Goal: Task Accomplishment & Management: Use online tool/utility

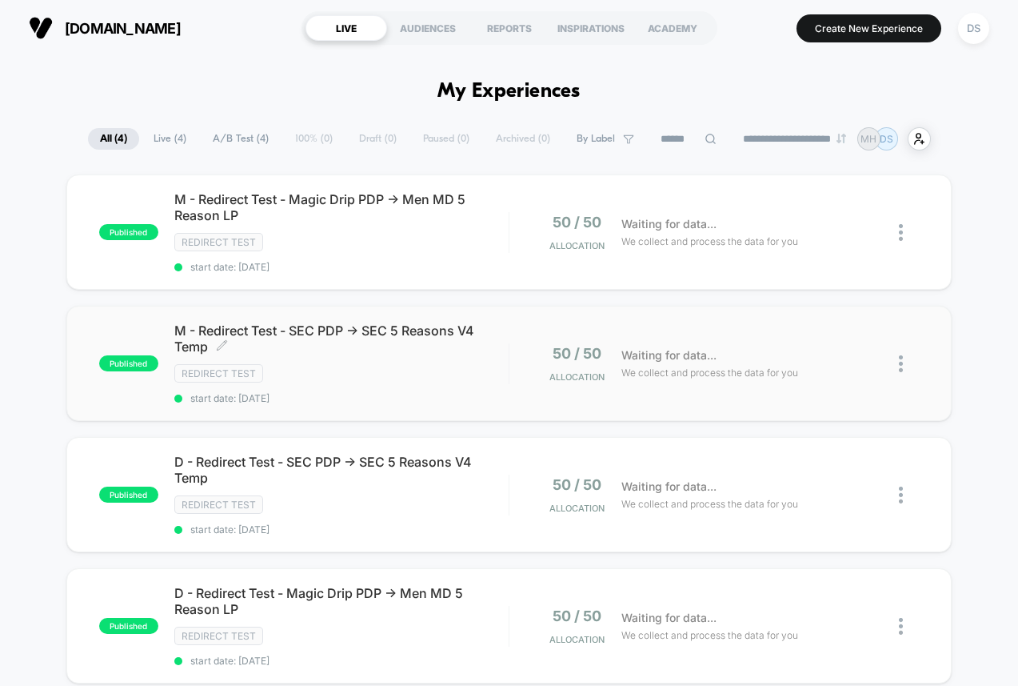
click at [365, 347] on span "M - Redirect Test - SEC PDP -> SEC 5 Reasons V4 Temp Click to edit experience d…" at bounding box center [341, 338] width 334 height 32
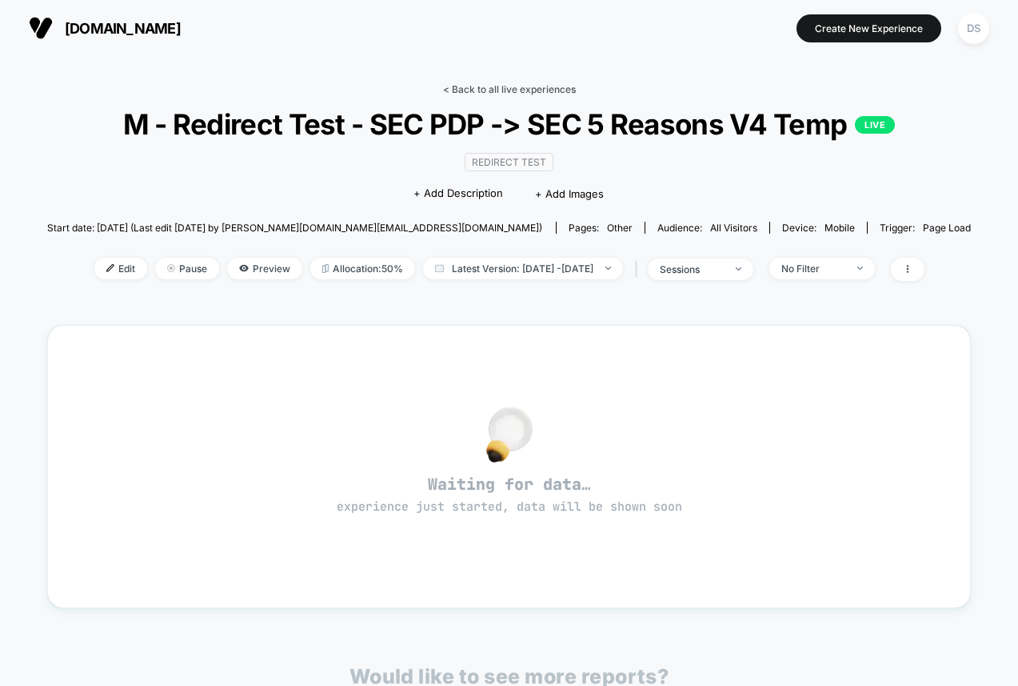
click at [464, 83] on link "< Back to all live experiences" at bounding box center [509, 89] width 133 height 12
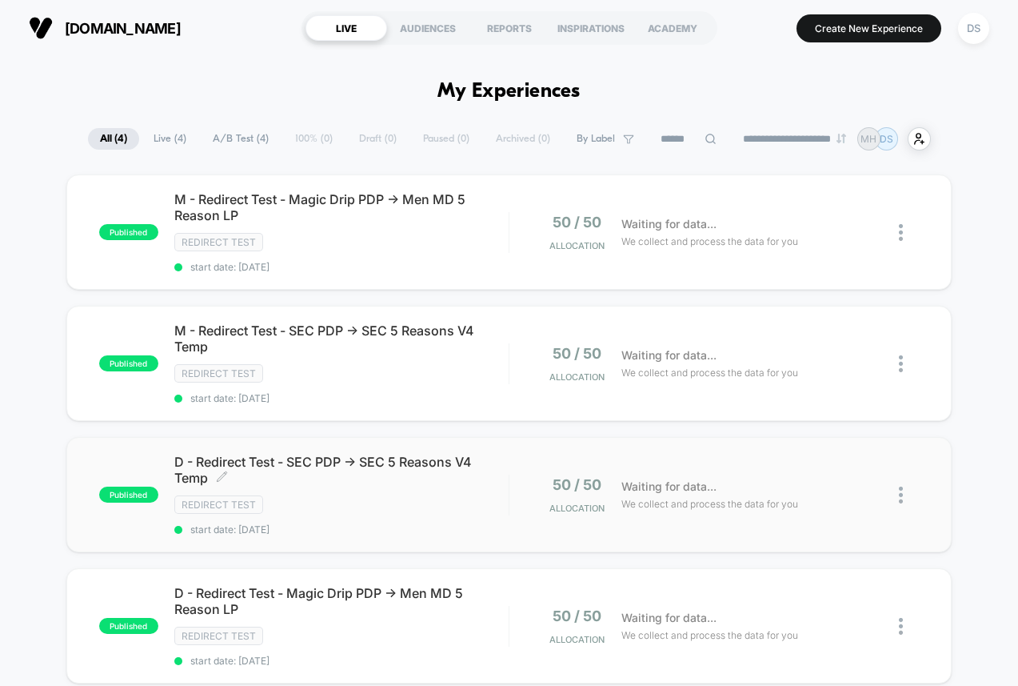
click at [362, 501] on div "Redirect Test" at bounding box center [341, 504] width 334 height 18
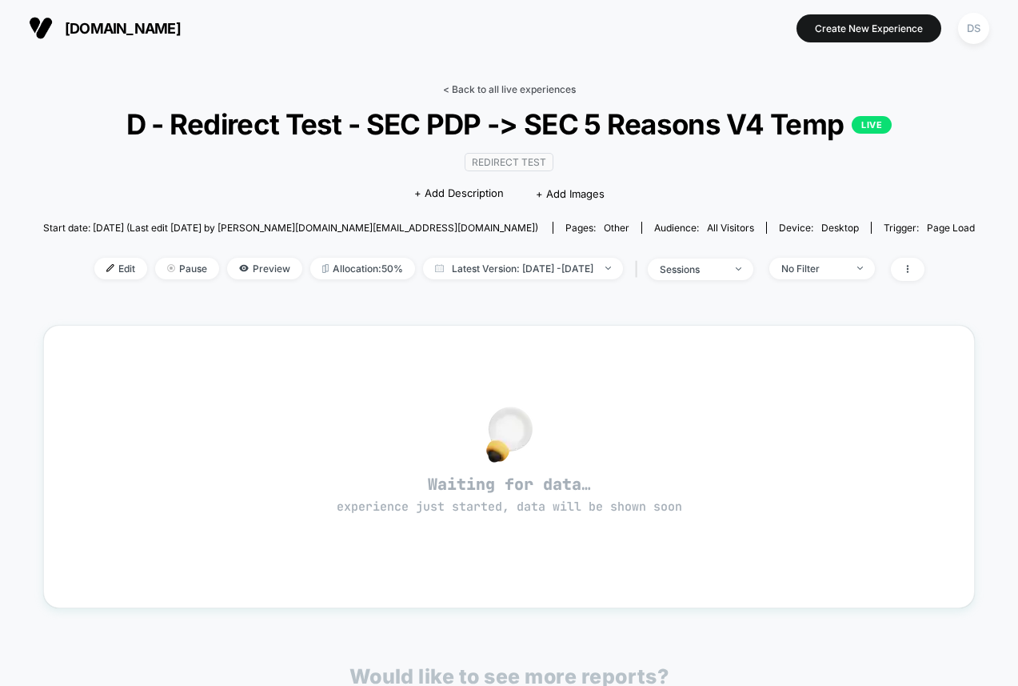
click at [470, 94] on link "< Back to all live experiences" at bounding box center [509, 89] width 133 height 12
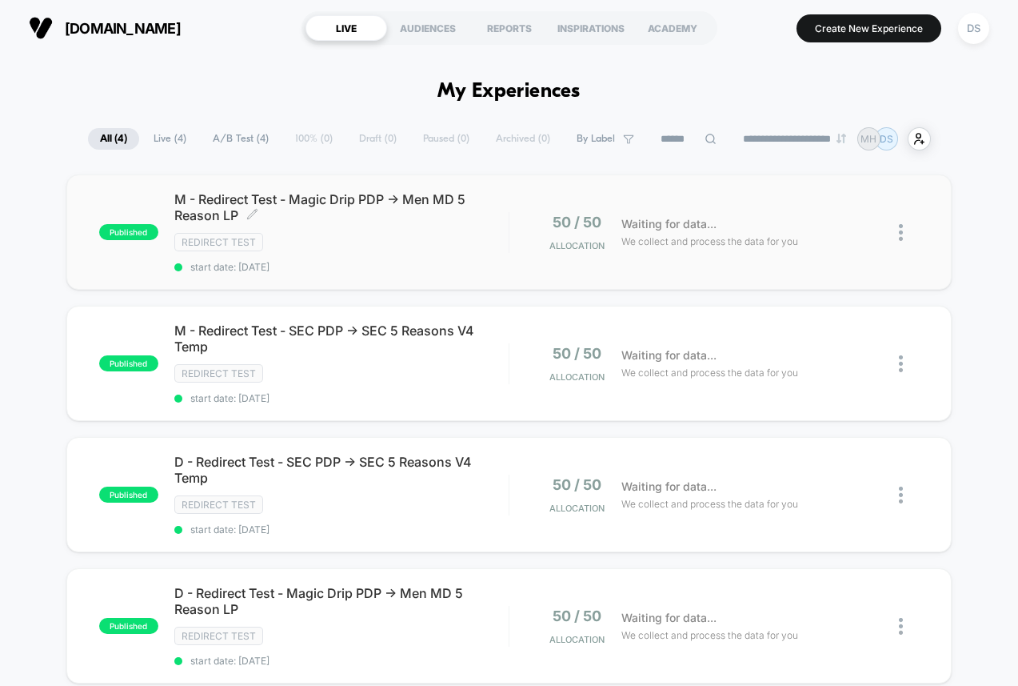
click at [411, 209] on span "M - Redirect Test - Magic Drip PDP -> Men MD 5 Reason LP Click to edit experien…" at bounding box center [341, 207] width 334 height 32
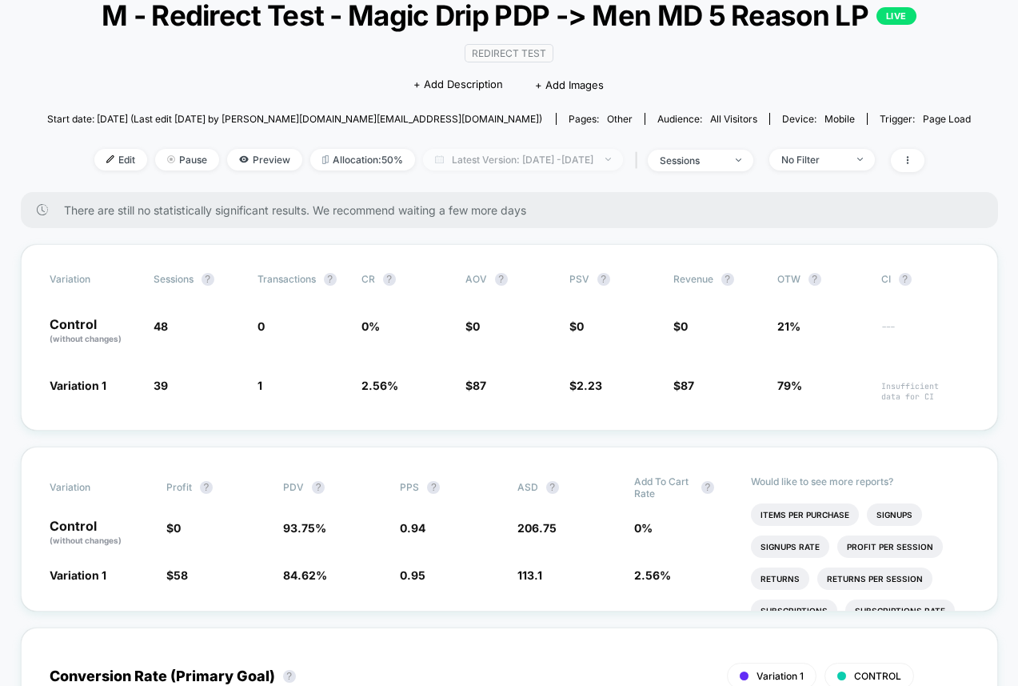
scroll to position [109, 0]
click at [94, 170] on span "Edit" at bounding box center [120, 160] width 53 height 22
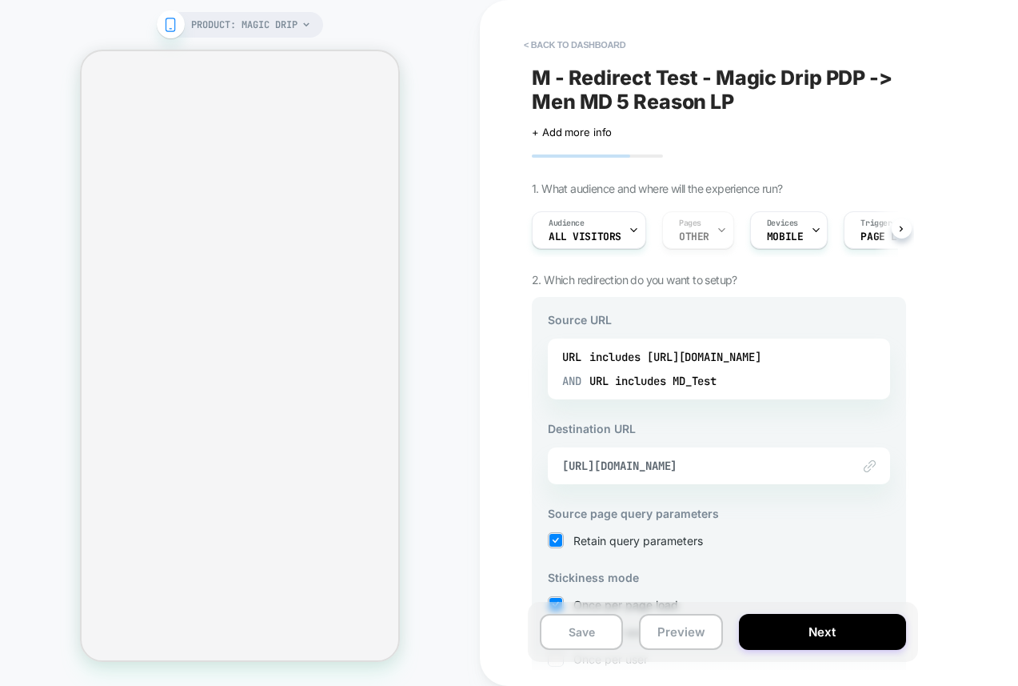
click at [694, 234] on div "Audience All Visitors Pages OTHER Devices MOBILE Trigger Page Load" at bounding box center [711, 230] width 374 height 54
click at [590, 40] on button "< back to dashboard" at bounding box center [575, 45] width 118 height 26
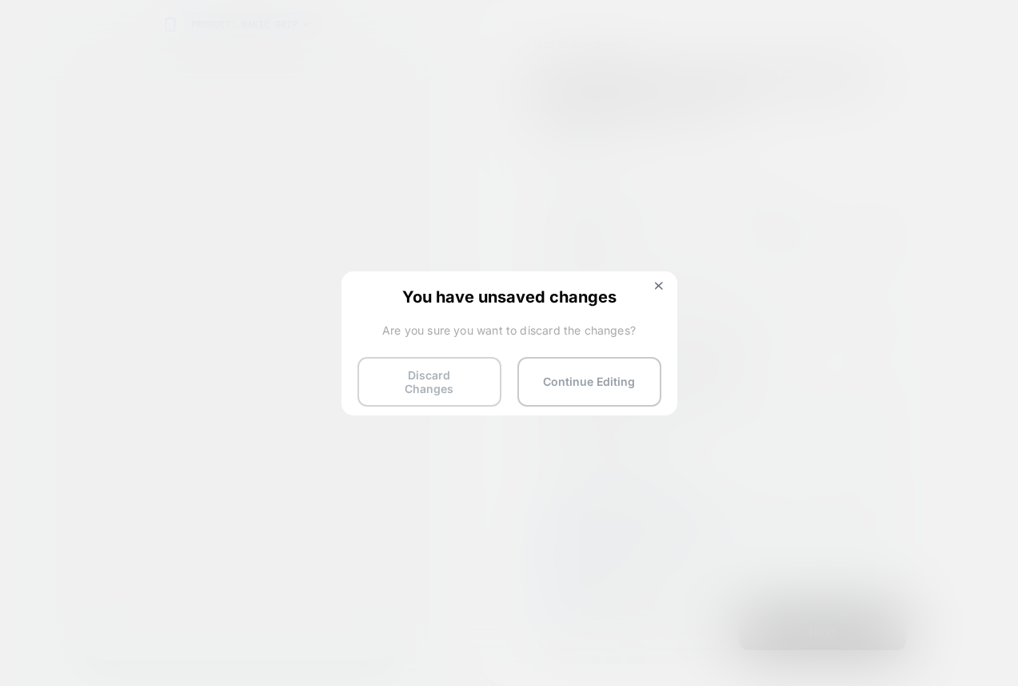
click at [433, 366] on button "Discard Changes" at bounding box center [430, 382] width 144 height 50
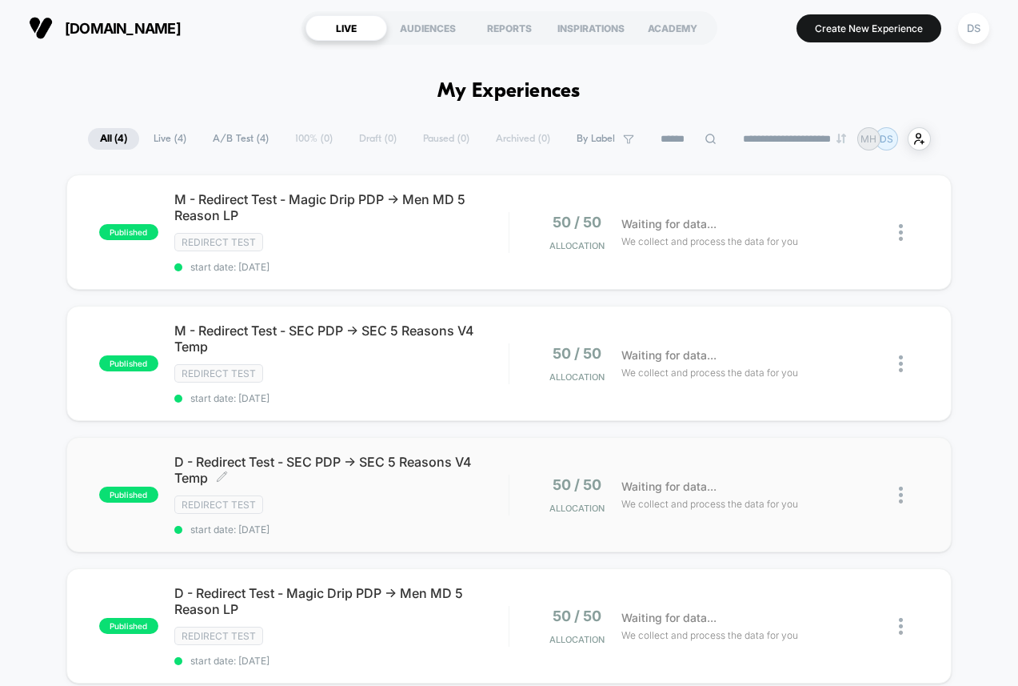
click at [427, 490] on div "D - Redirect Test - SEC PDP -> SEC 5 Reasons V4 Temp Click to edit experience d…" at bounding box center [341, 495] width 334 height 82
click at [336, 626] on div "Redirect Test" at bounding box center [341, 635] width 334 height 18
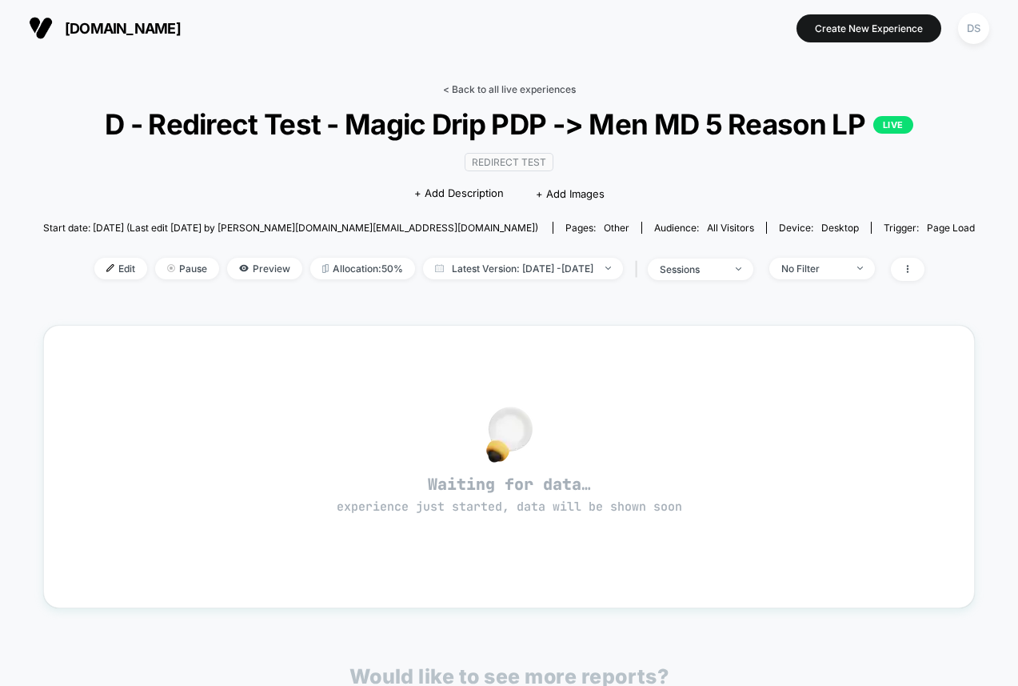
click at [488, 89] on link "< Back to all live experiences" at bounding box center [509, 89] width 133 height 12
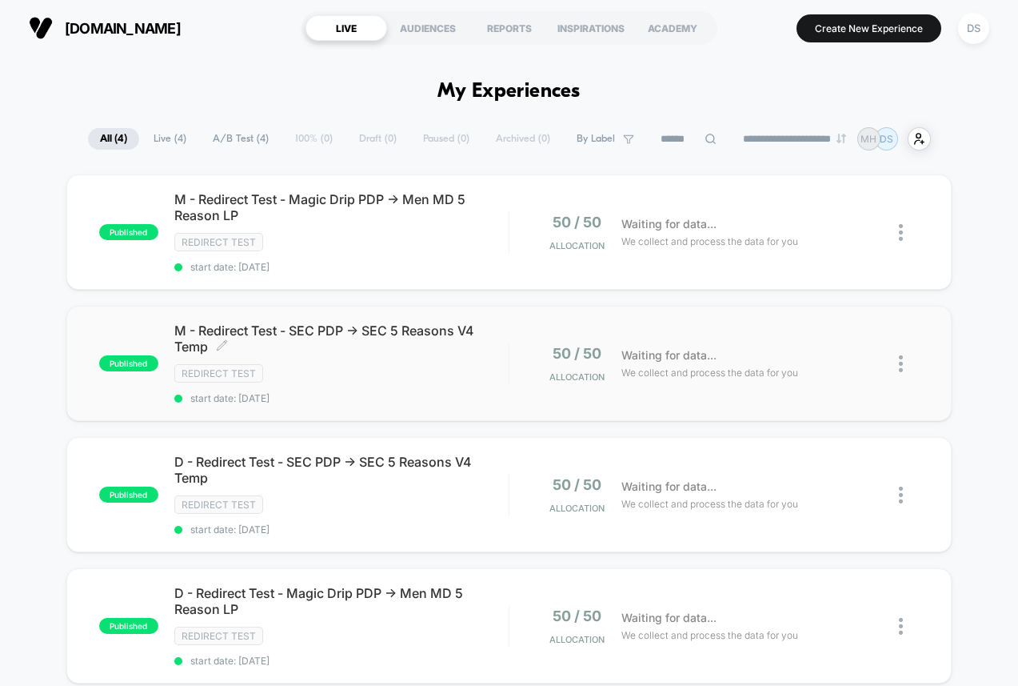
click at [432, 373] on div "Redirect Test" at bounding box center [341, 373] width 334 height 18
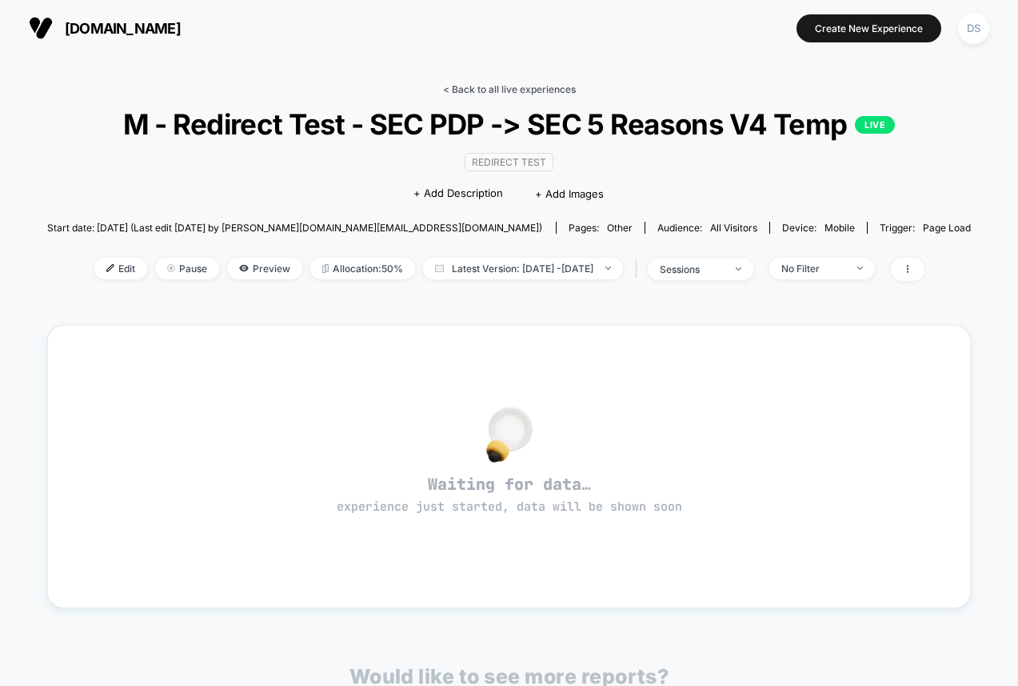
click at [525, 86] on link "< Back to all live experiences" at bounding box center [509, 89] width 133 height 12
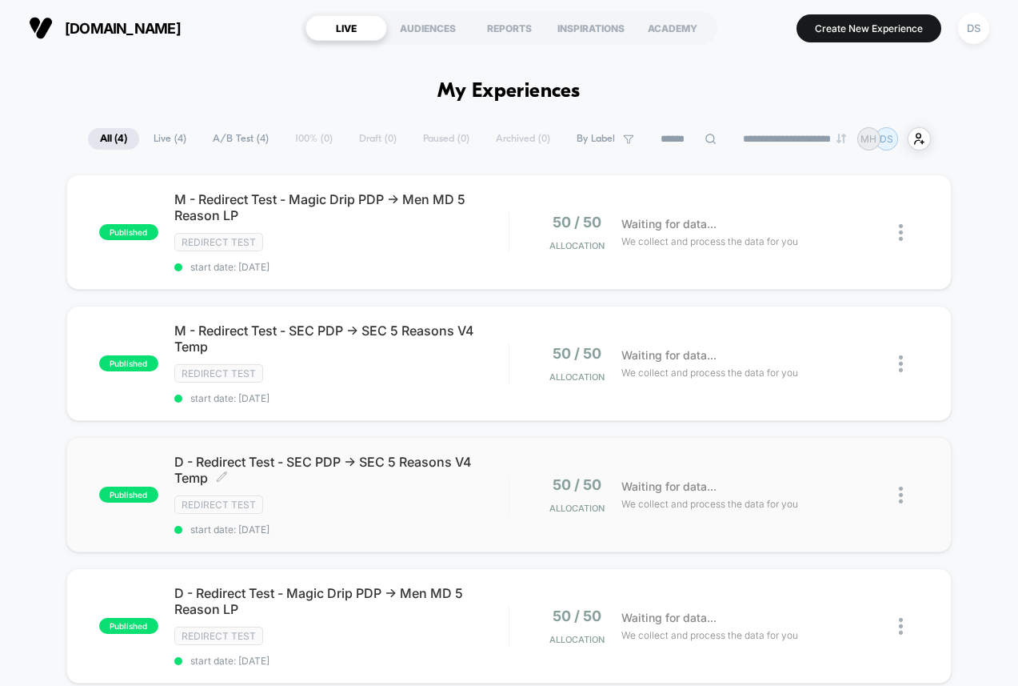
click at [486, 495] on div "Redirect Test" at bounding box center [341, 504] width 334 height 18
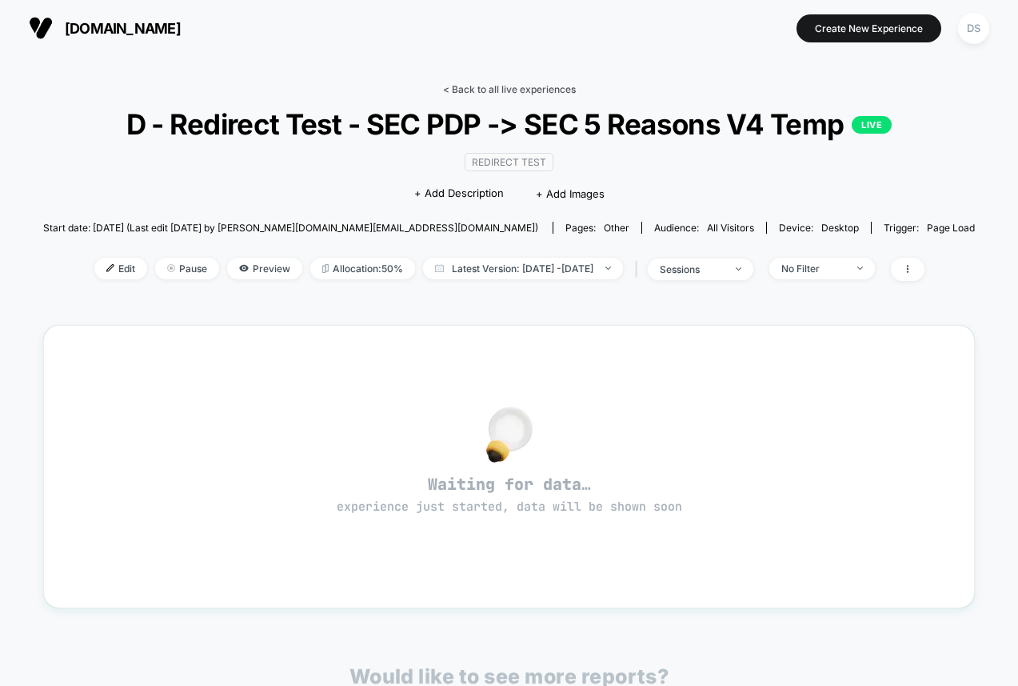
click at [487, 86] on link "< Back to all live experiences" at bounding box center [509, 89] width 133 height 12
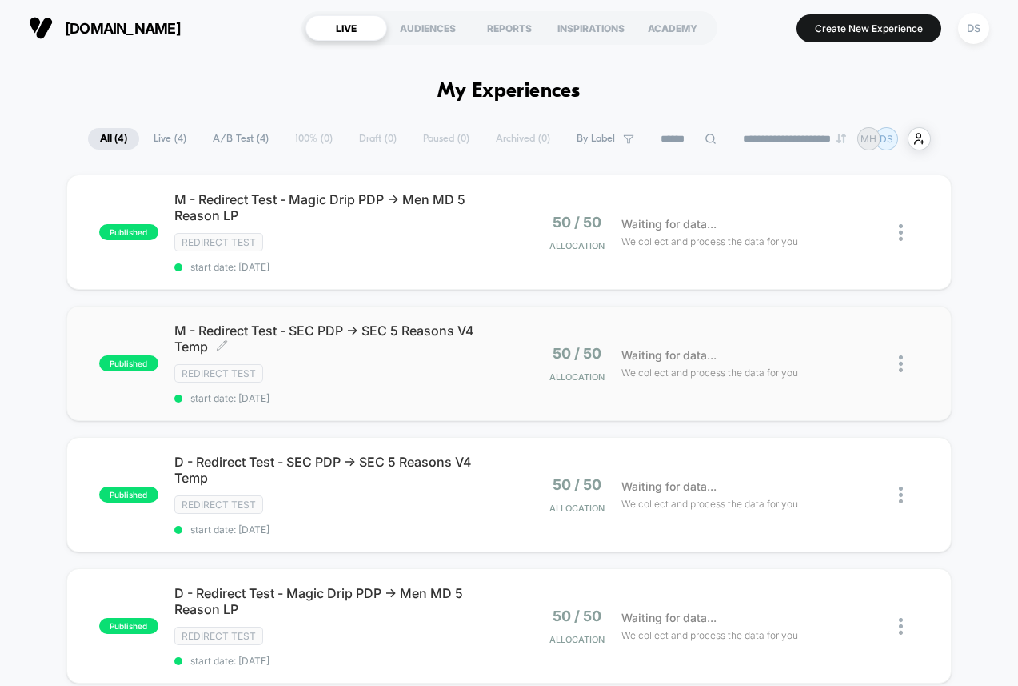
click at [418, 347] on span "M - Redirect Test - SEC PDP -> SEC 5 Reasons V4 Temp Click to edit experience d…" at bounding box center [341, 338] width 334 height 32
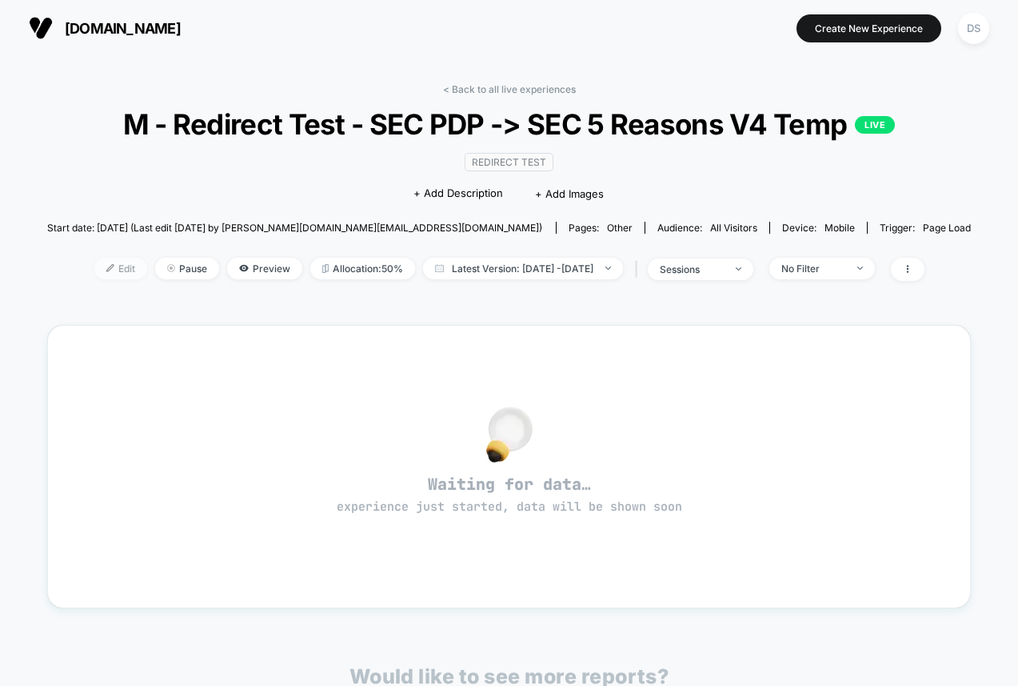
click at [94, 267] on span "Edit" at bounding box center [120, 269] width 53 height 22
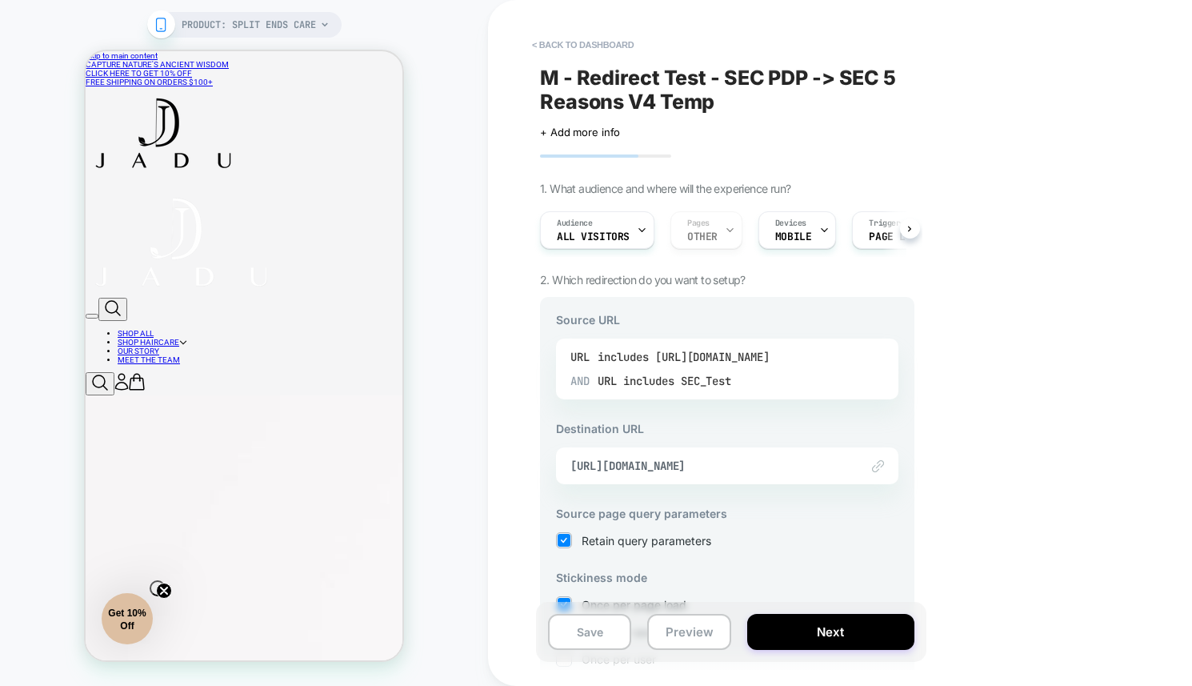
click at [690, 378] on div "includes SEC_Test" at bounding box center [677, 381] width 109 height 24
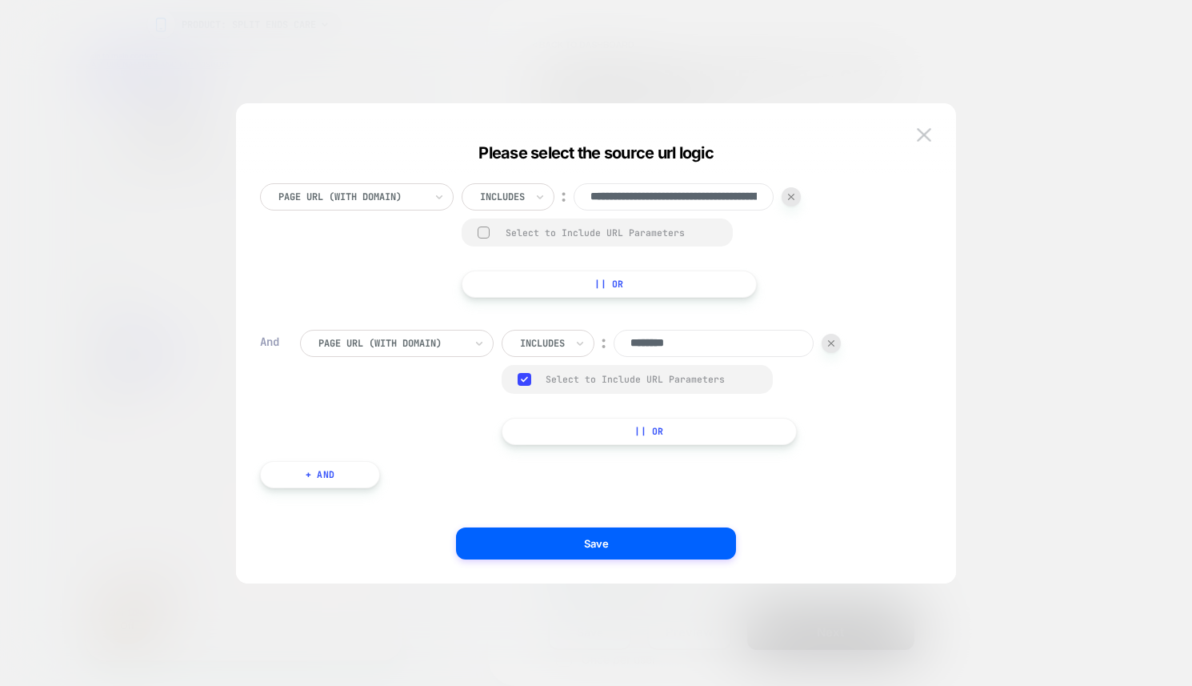
click at [930, 144] on button at bounding box center [924, 135] width 24 height 24
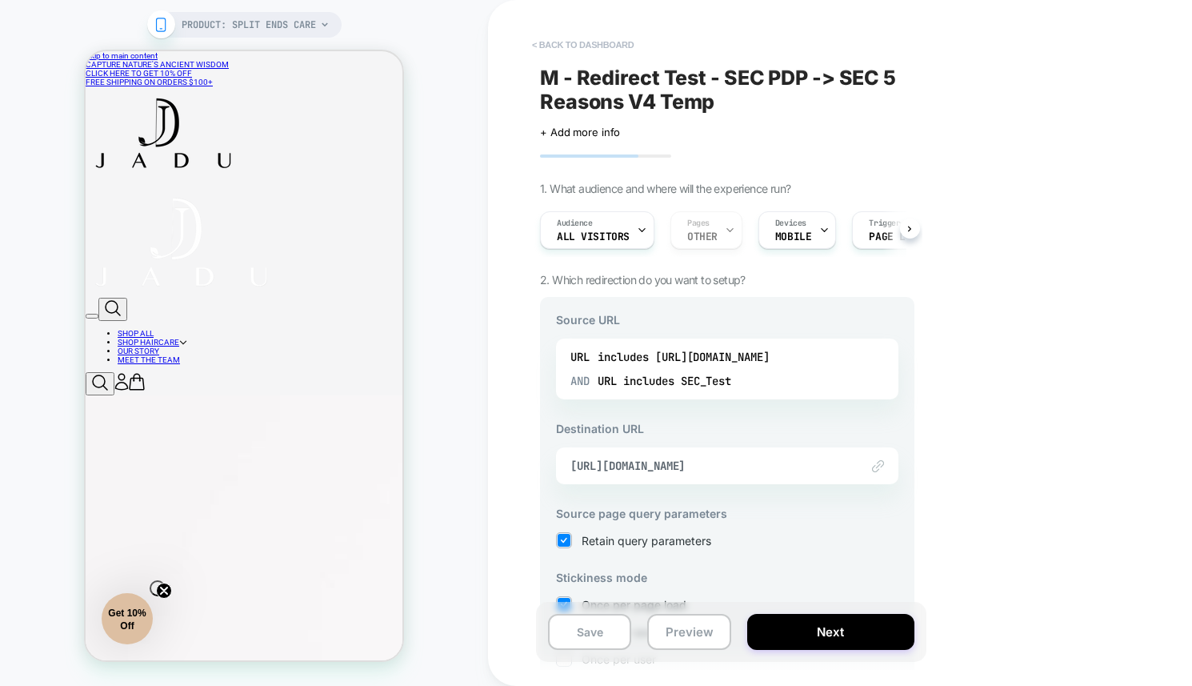
click at [583, 34] on button "< back to dashboard" at bounding box center [583, 45] width 118 height 26
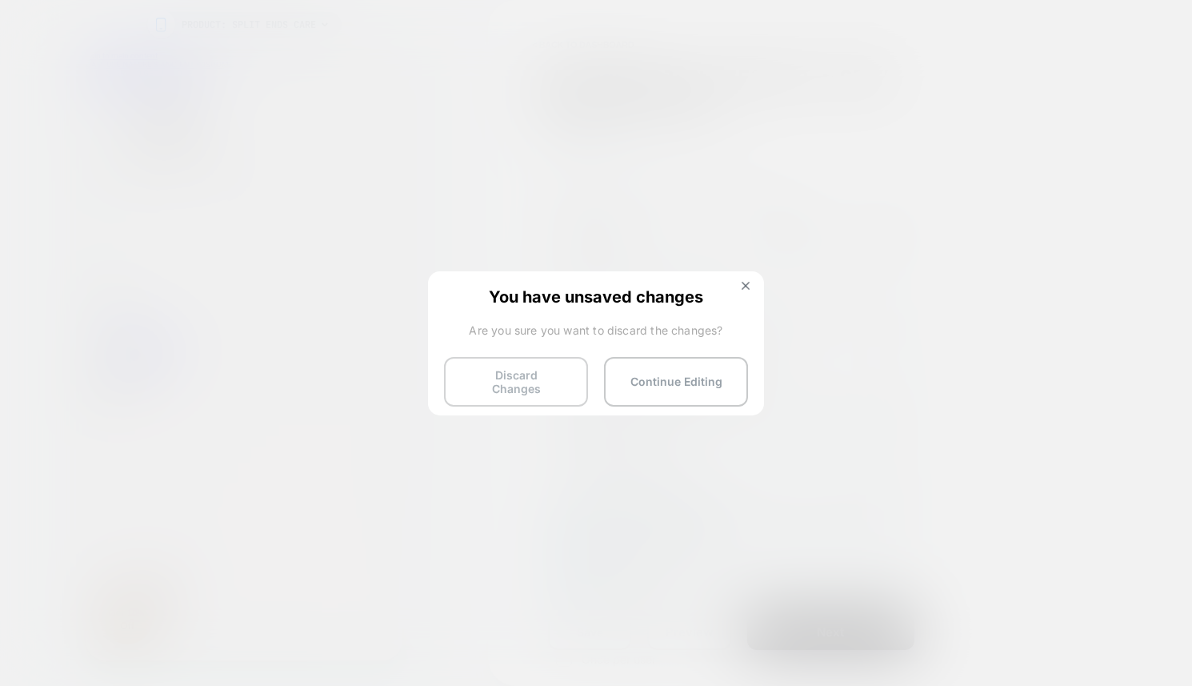
click at [511, 366] on button "Discard Changes" at bounding box center [516, 382] width 144 height 50
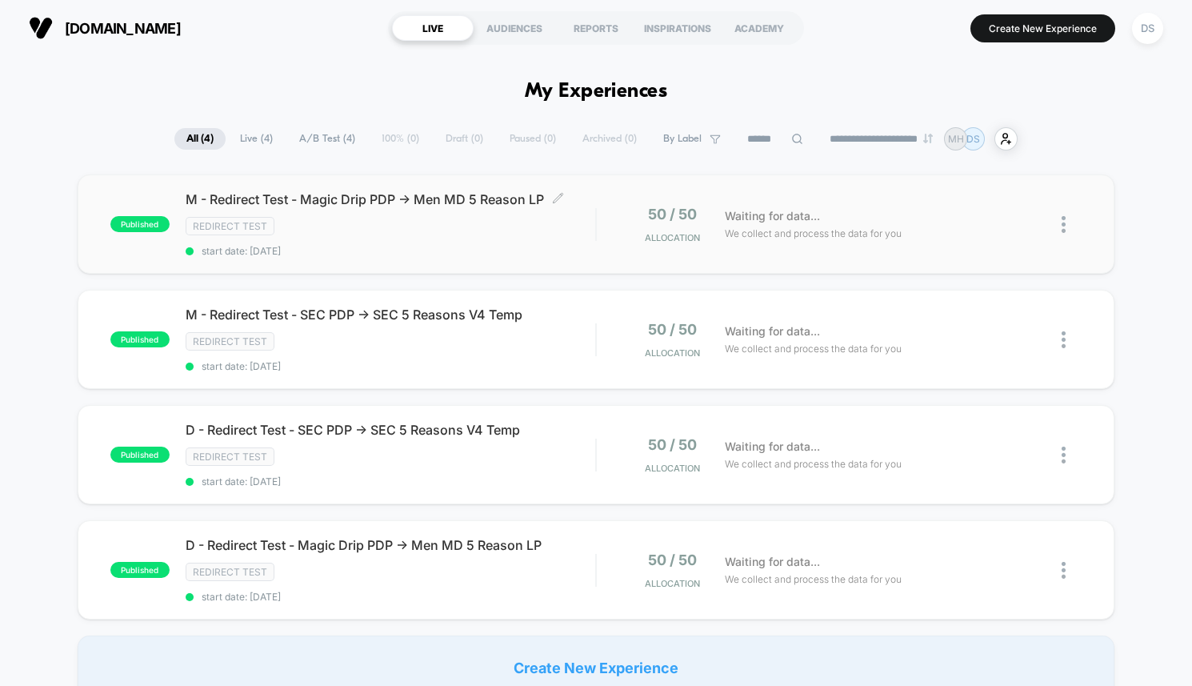
click at [366, 210] on div "M - Redirect Test - Magic Drip PDP -> Men MD 5 Reason LP Click to edit experien…" at bounding box center [391, 224] width 410 height 66
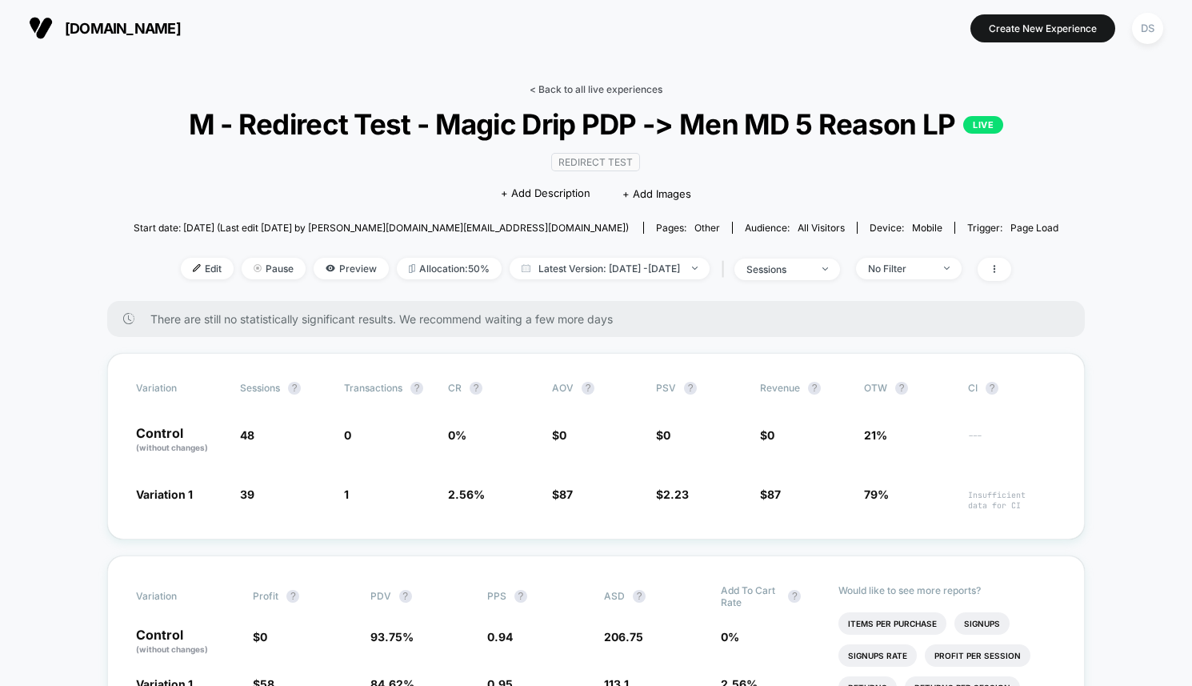
click at [592, 86] on link "< Back to all live experiences" at bounding box center [596, 89] width 133 height 12
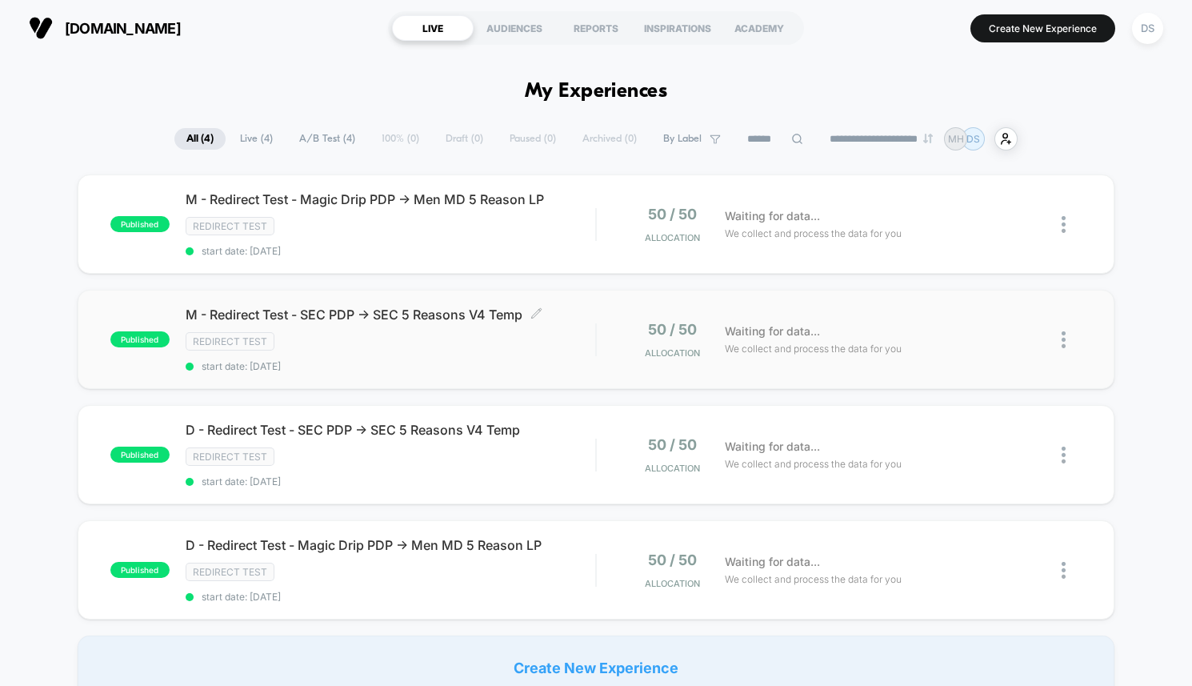
click at [329, 333] on div "Redirect Test" at bounding box center [391, 341] width 410 height 18
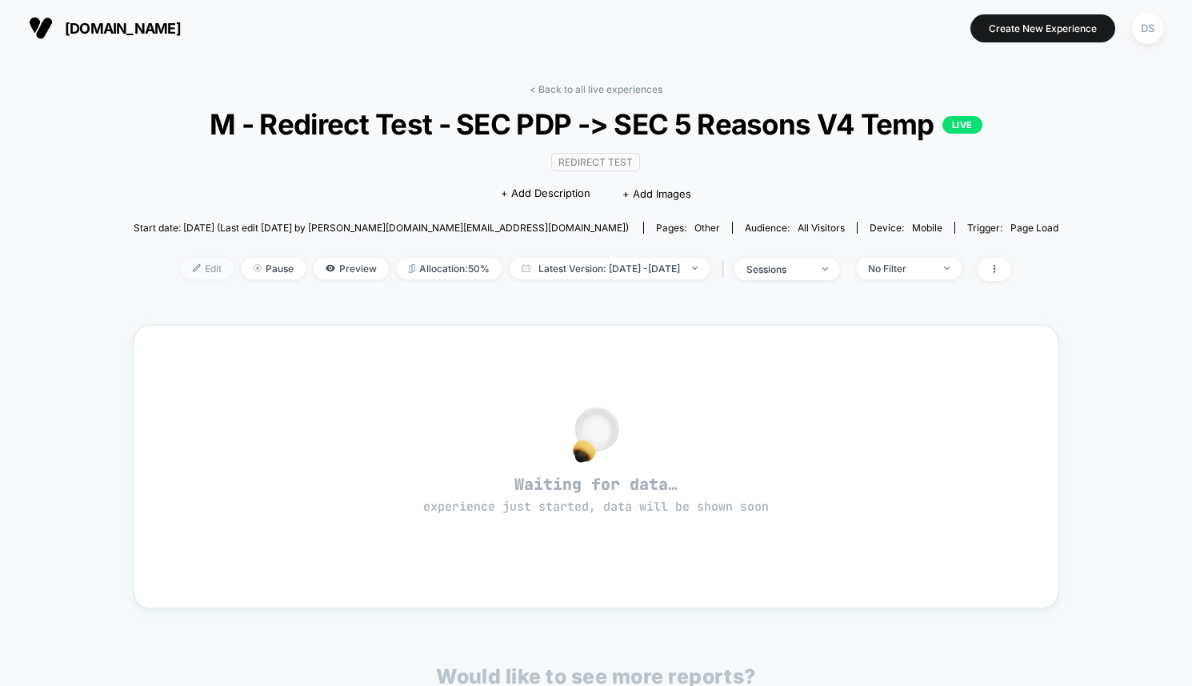
click at [181, 268] on span "Edit" at bounding box center [207, 269] width 53 height 22
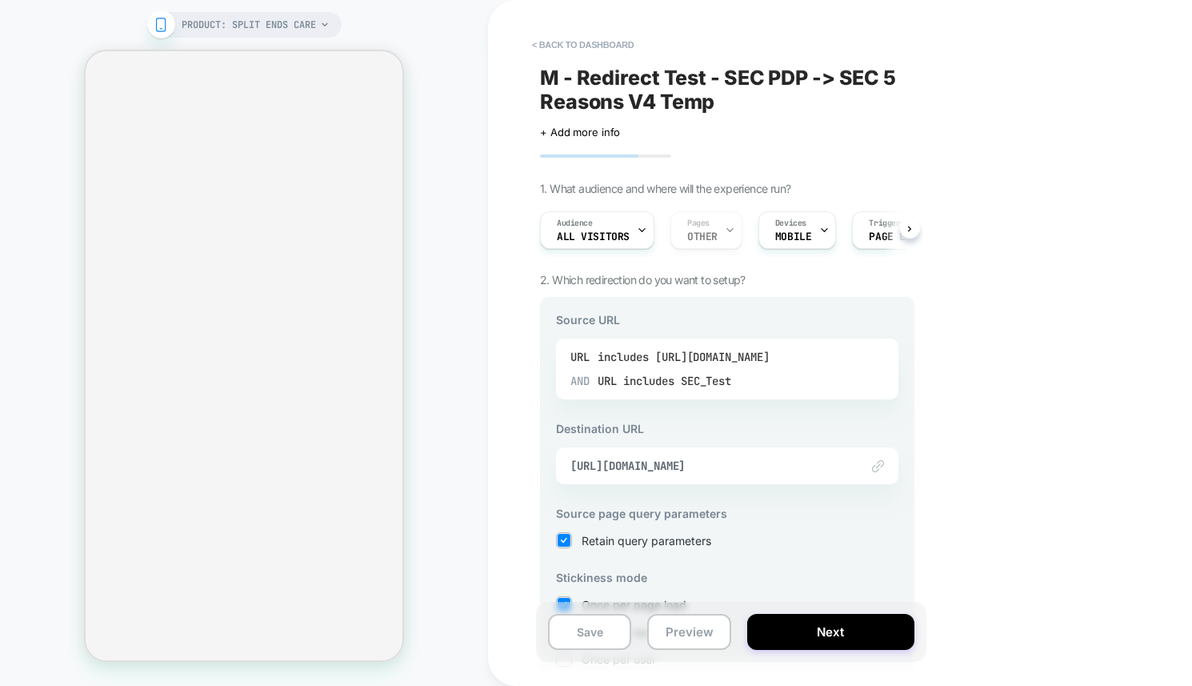
click at [662, 374] on div "includes SEC_Test" at bounding box center [677, 381] width 109 height 24
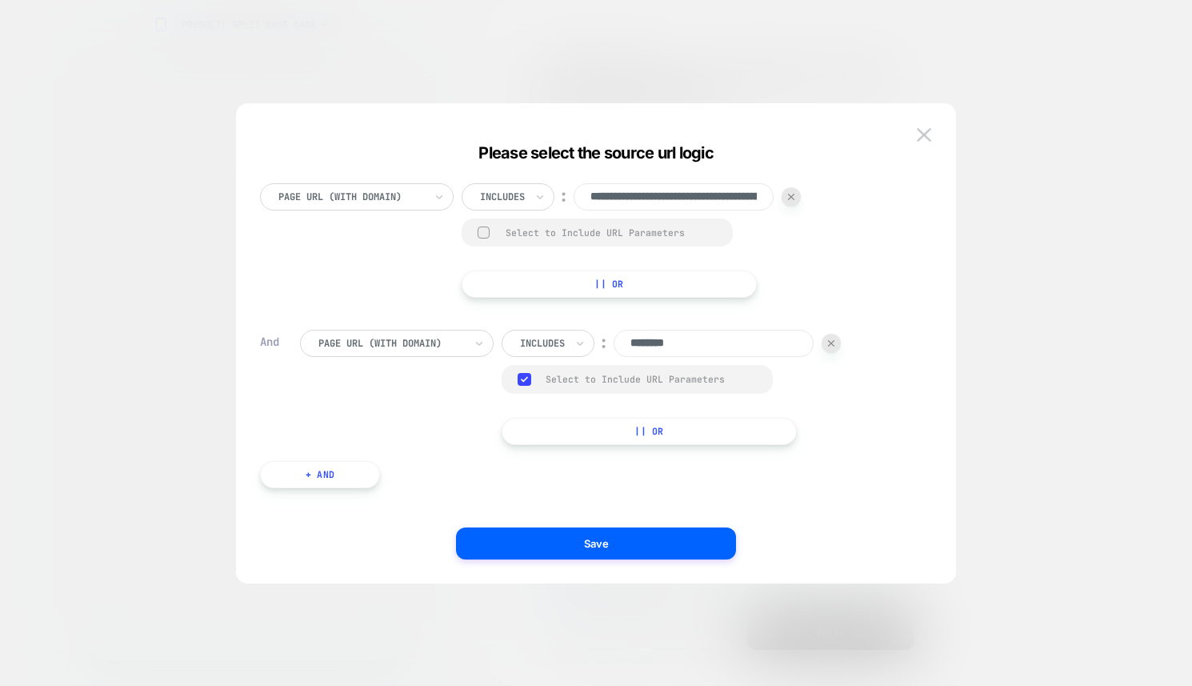
click at [558, 436] on button "|| Or" at bounding box center [649, 431] width 295 height 27
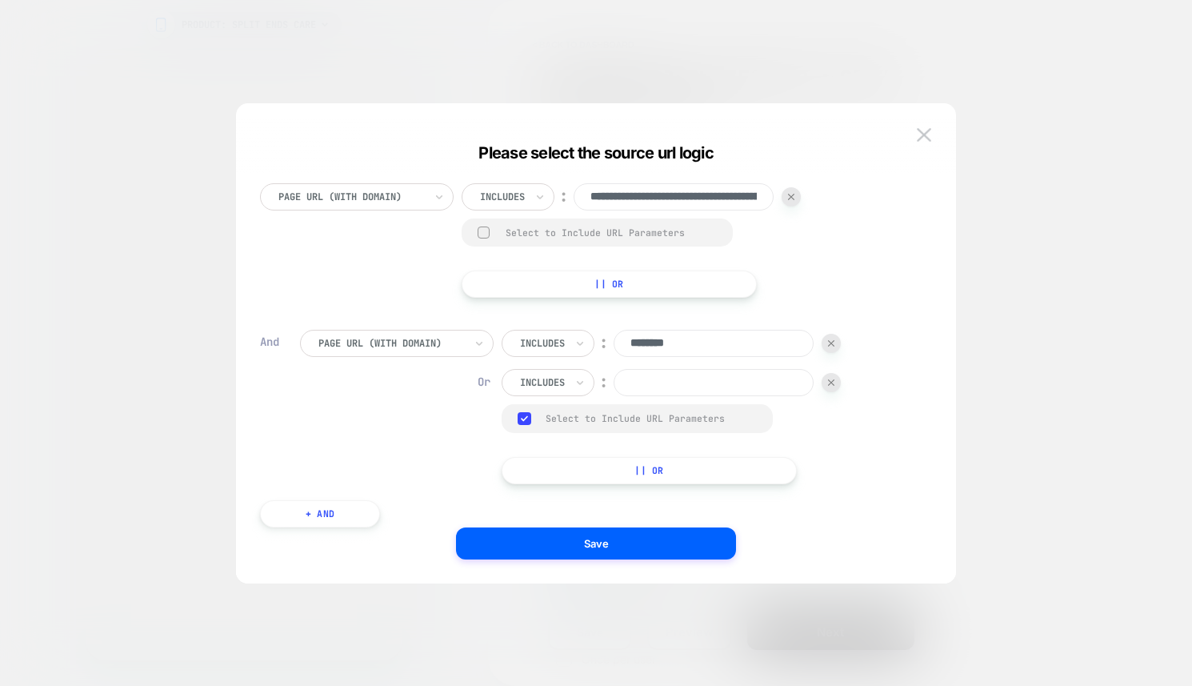
click at [673, 346] on input "********" at bounding box center [714, 343] width 200 height 27
click at [673, 389] on input at bounding box center [714, 382] width 200 height 27
paste input "********"
click at [666, 382] on input "********" at bounding box center [714, 382] width 200 height 27
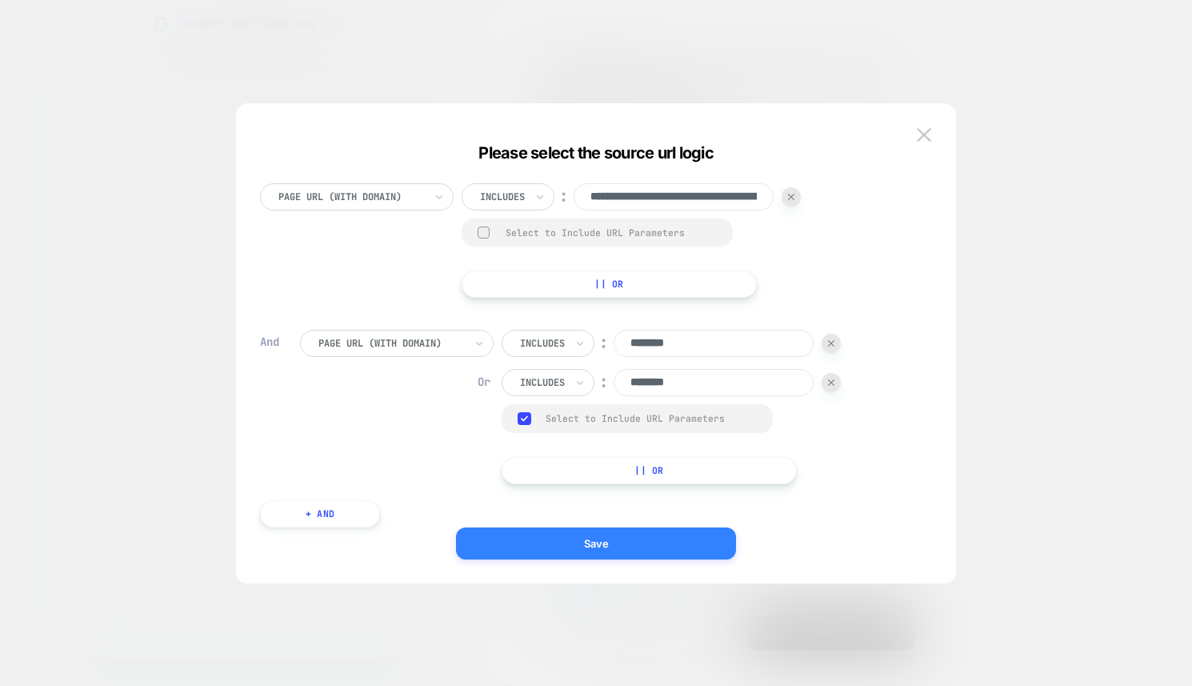
type input "********"
click at [699, 542] on button "Save" at bounding box center [596, 543] width 280 height 32
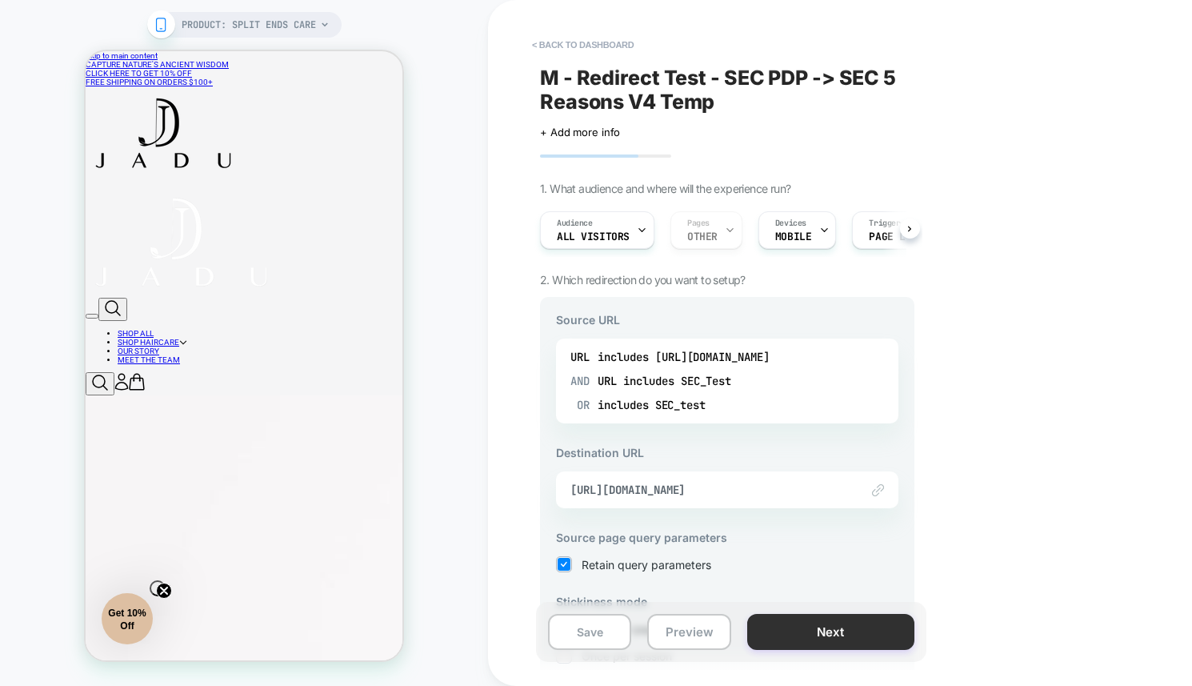
click at [784, 632] on button "Next" at bounding box center [830, 632] width 167 height 36
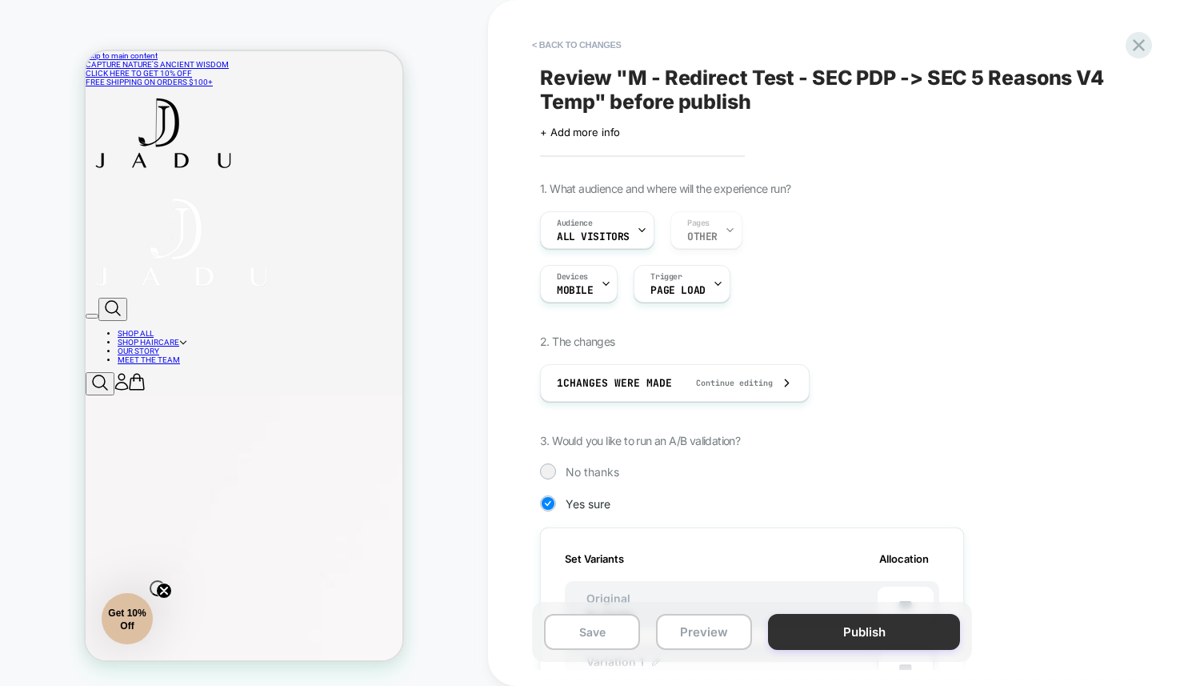
click at [789, 633] on button "Publish" at bounding box center [864, 632] width 192 height 36
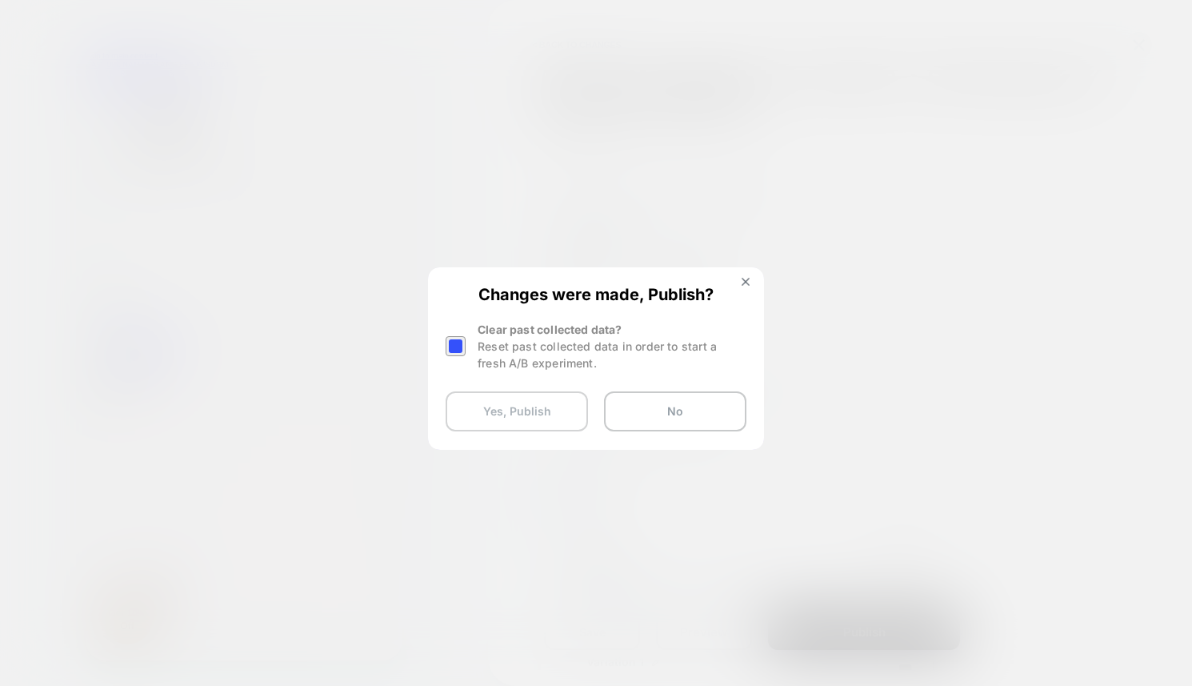
click at [533, 405] on button "Yes, Publish" at bounding box center [517, 411] width 142 height 40
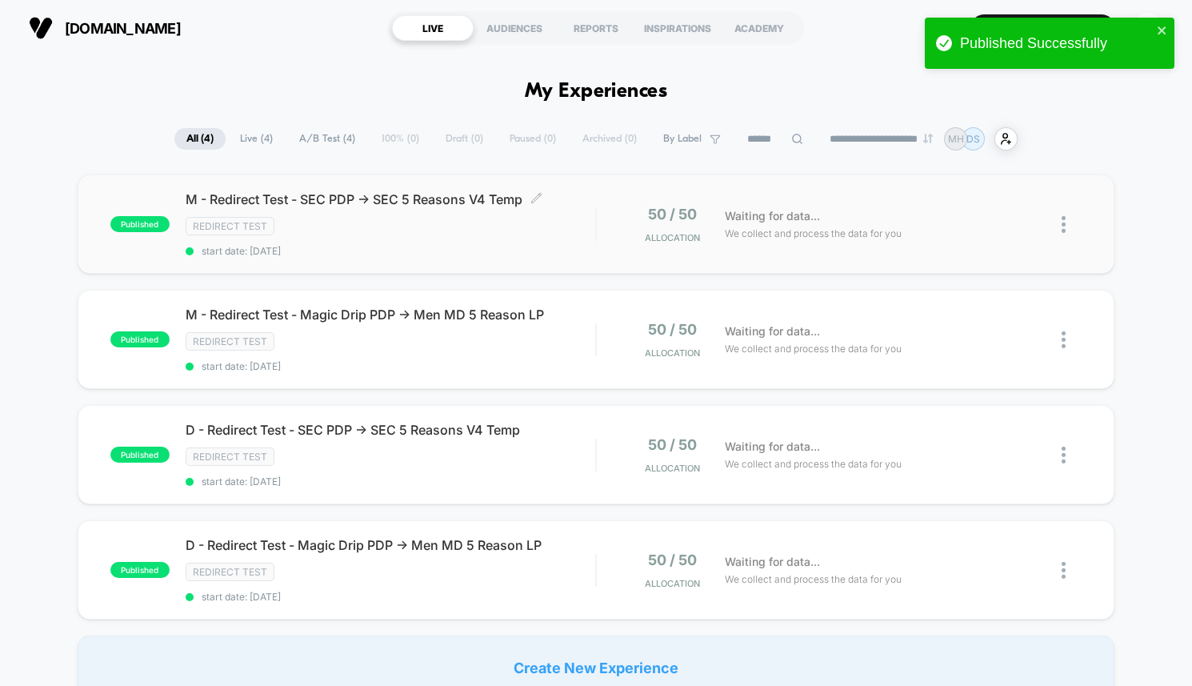
click at [404, 234] on div "M - Redirect Test - SEC PDP -> SEC 5 Reasons V4 Temp Click to edit experience d…" at bounding box center [391, 224] width 410 height 66
